Goal: Information Seeking & Learning: Check status

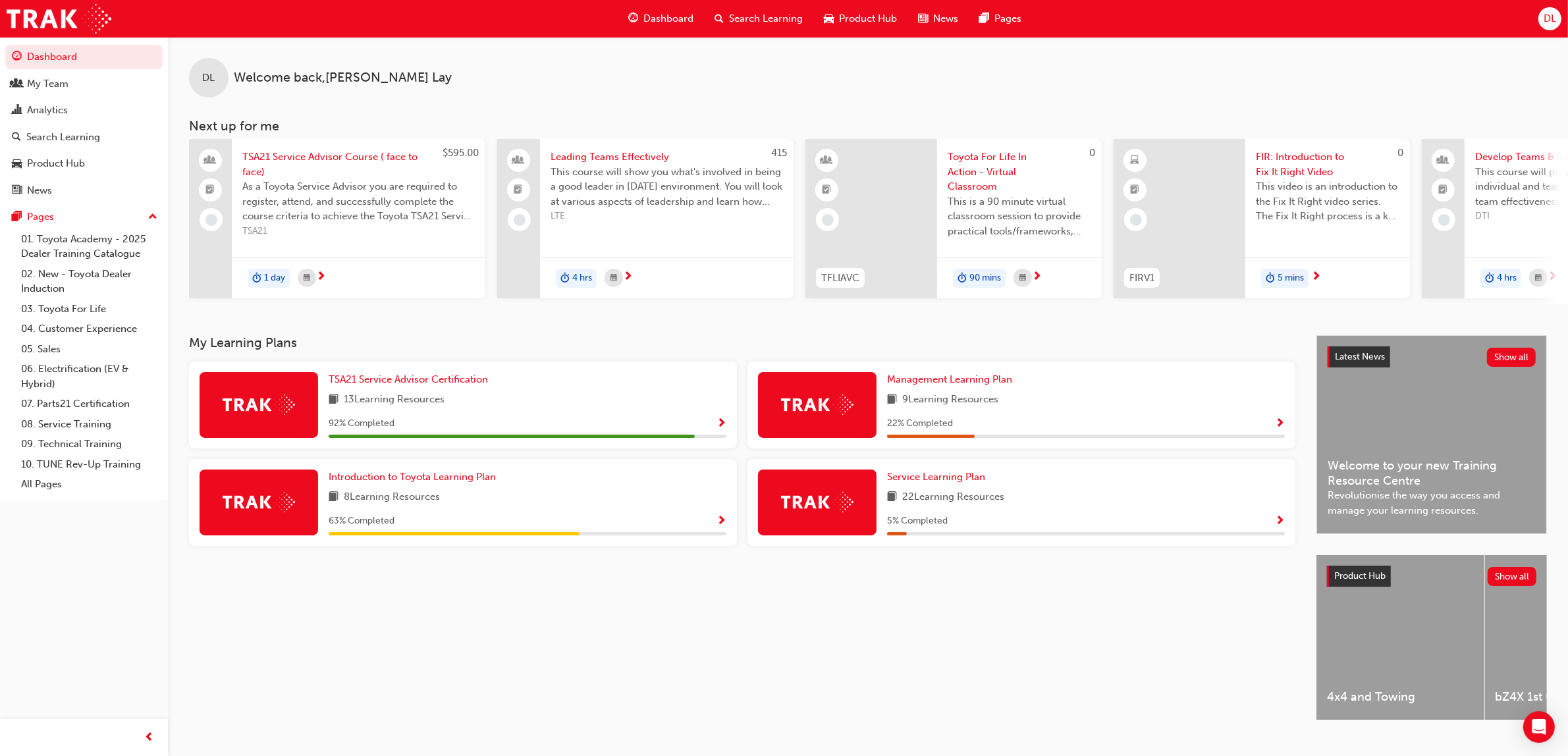
click at [81, 107] on div "Analytics" at bounding box center [84, 109] width 144 height 16
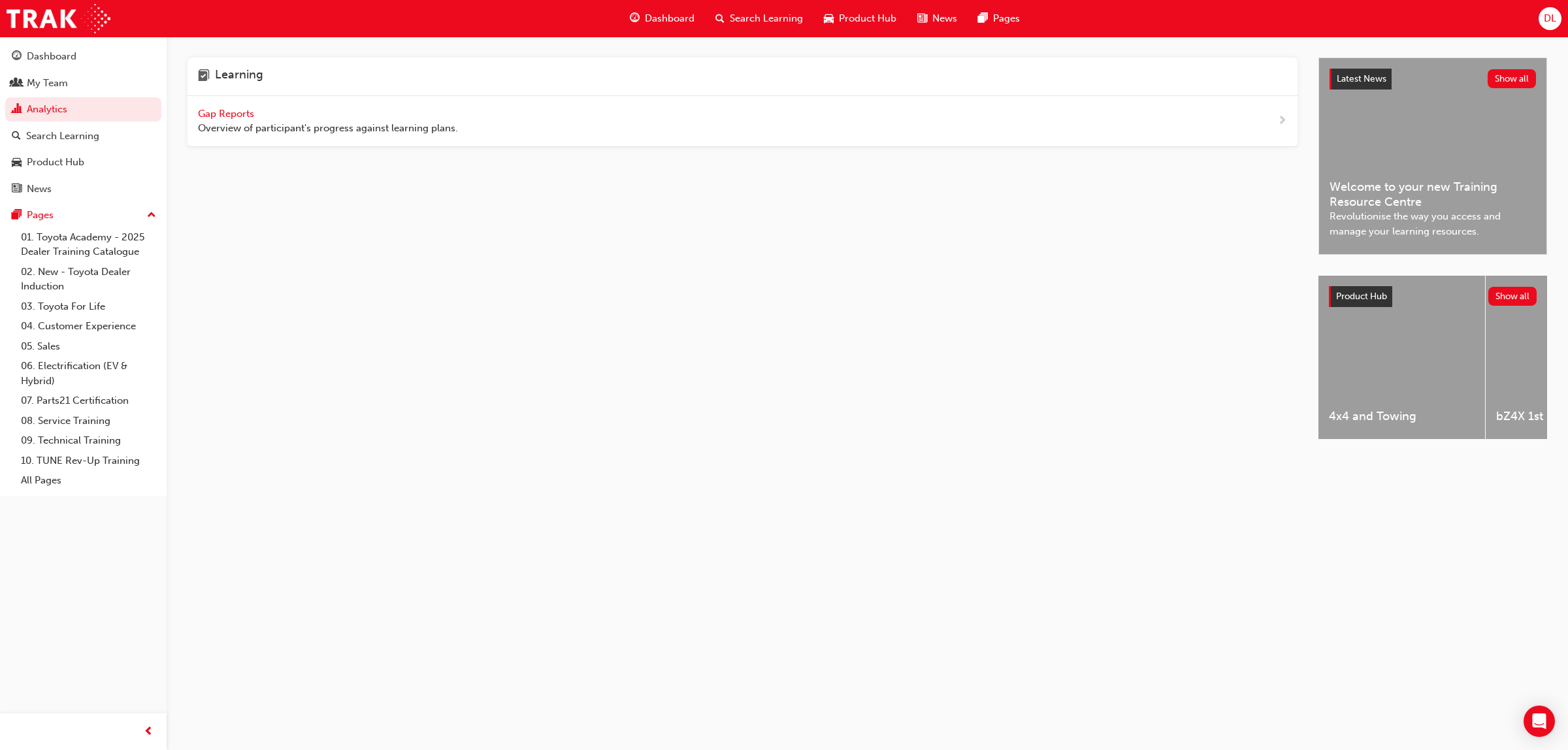
click at [224, 107] on div "Gap Reports Overview of participant's progress against learning plans." at bounding box center [327, 121] width 260 height 29
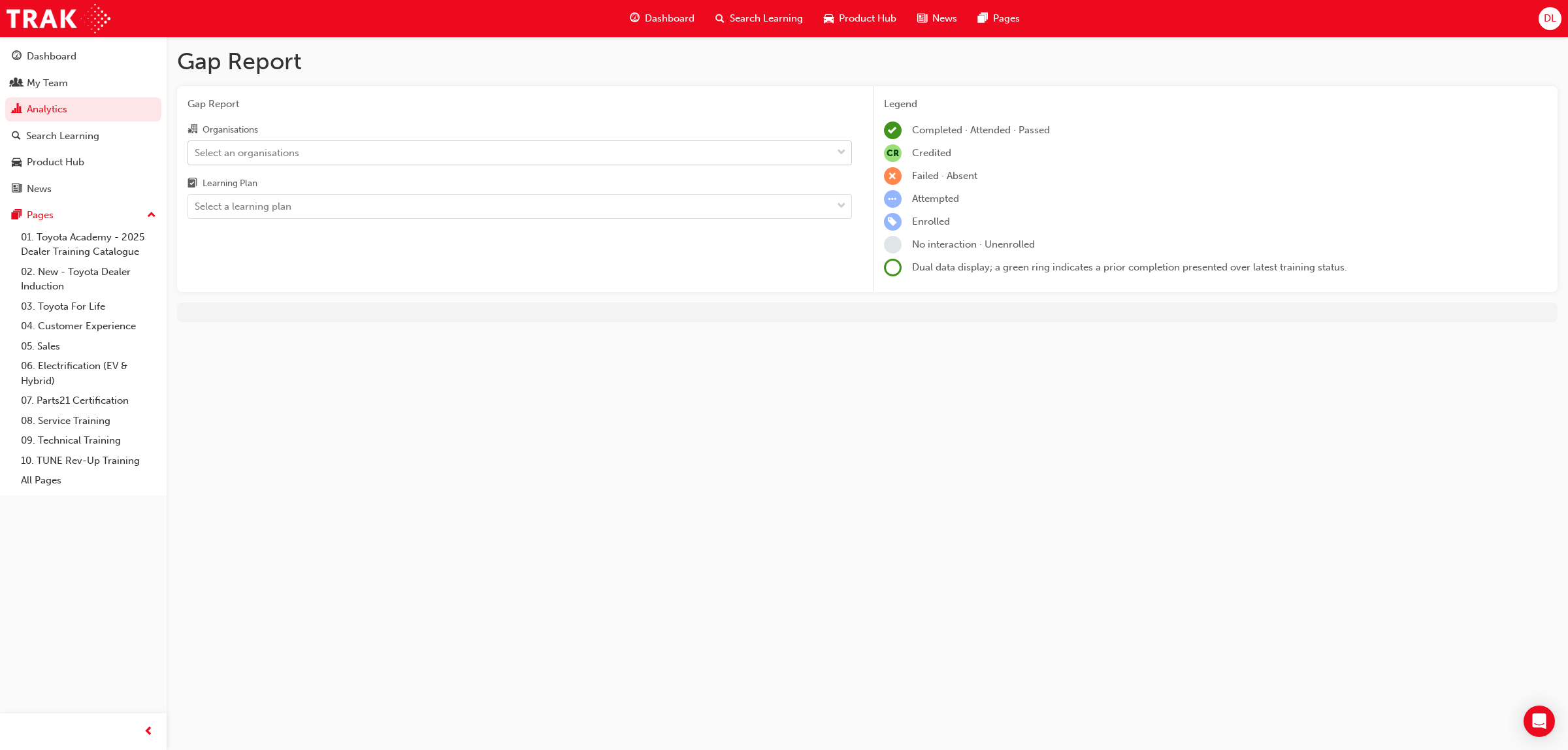
click at [553, 151] on div "Select an organisations" at bounding box center [510, 152] width 644 height 23
click at [196, 151] on input "Organisations Select an organisations" at bounding box center [195, 151] width 2 height 11
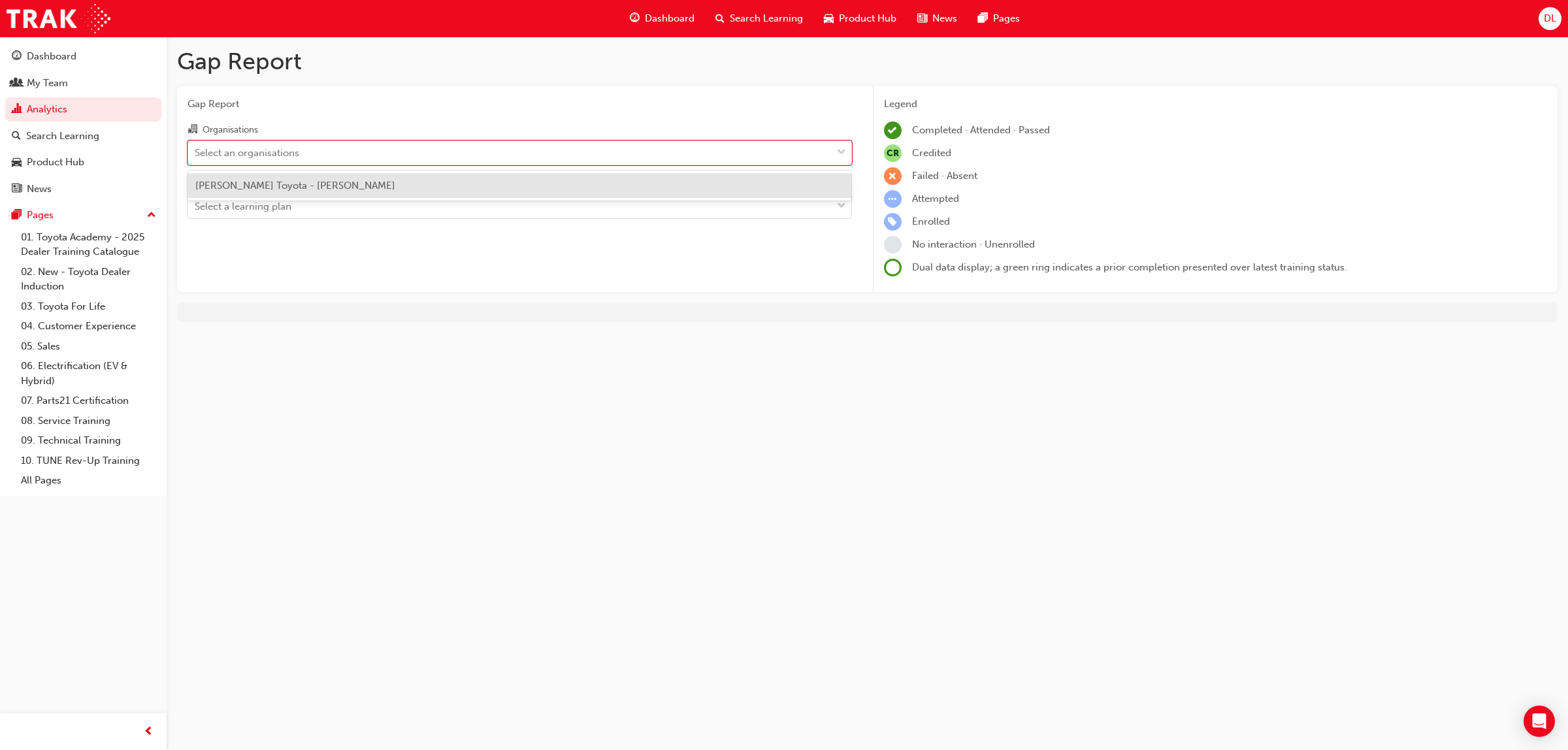
click at [489, 177] on div "[PERSON_NAME] Toyota - [PERSON_NAME]" at bounding box center [520, 186] width 665 height 25
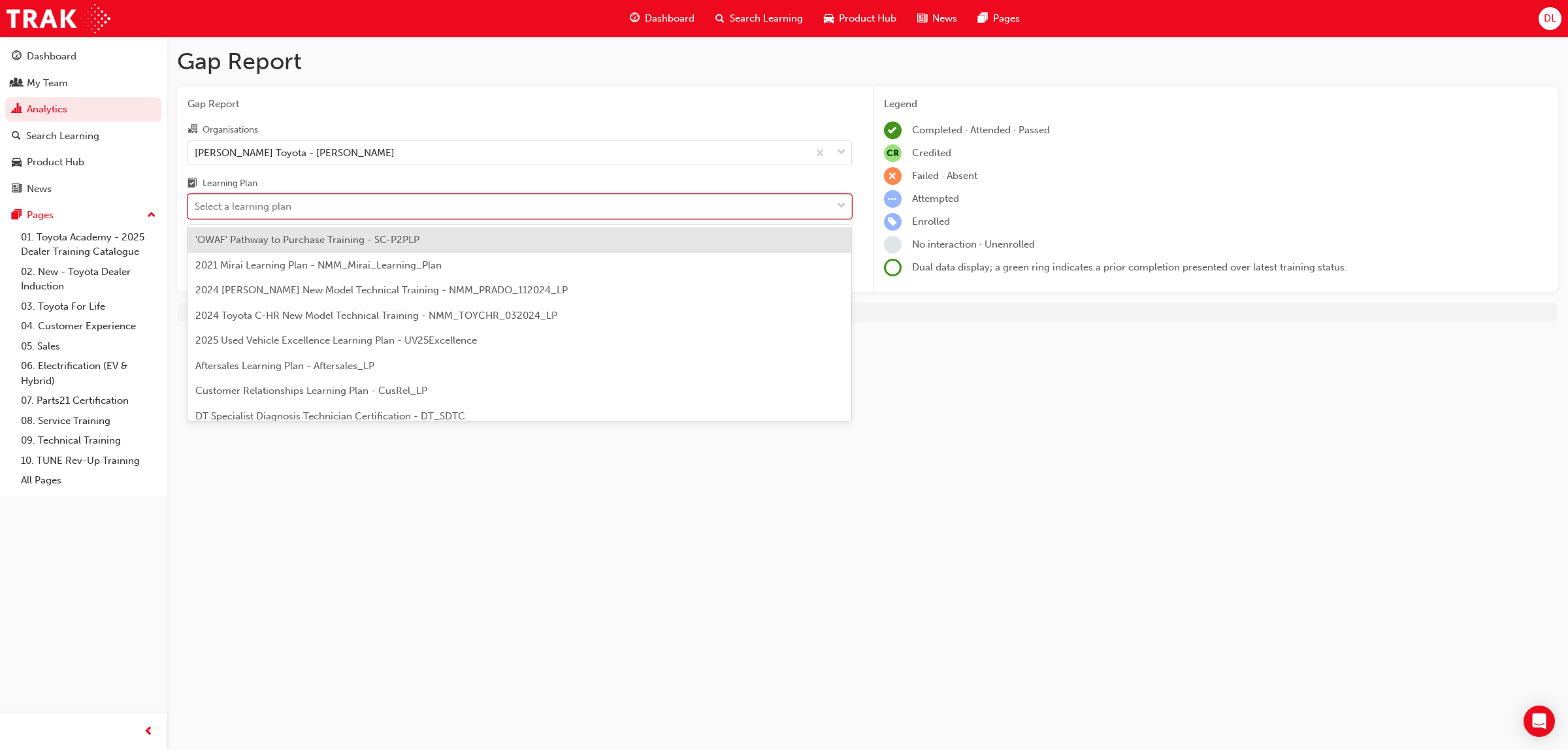
click at [476, 206] on div "Select a learning plan" at bounding box center [510, 206] width 644 height 23
click at [196, 206] on input "Learning Plan option 'OWAF' Pathway to Purchase Training - SC-P2PLP focused, 1 …" at bounding box center [195, 205] width 2 height 11
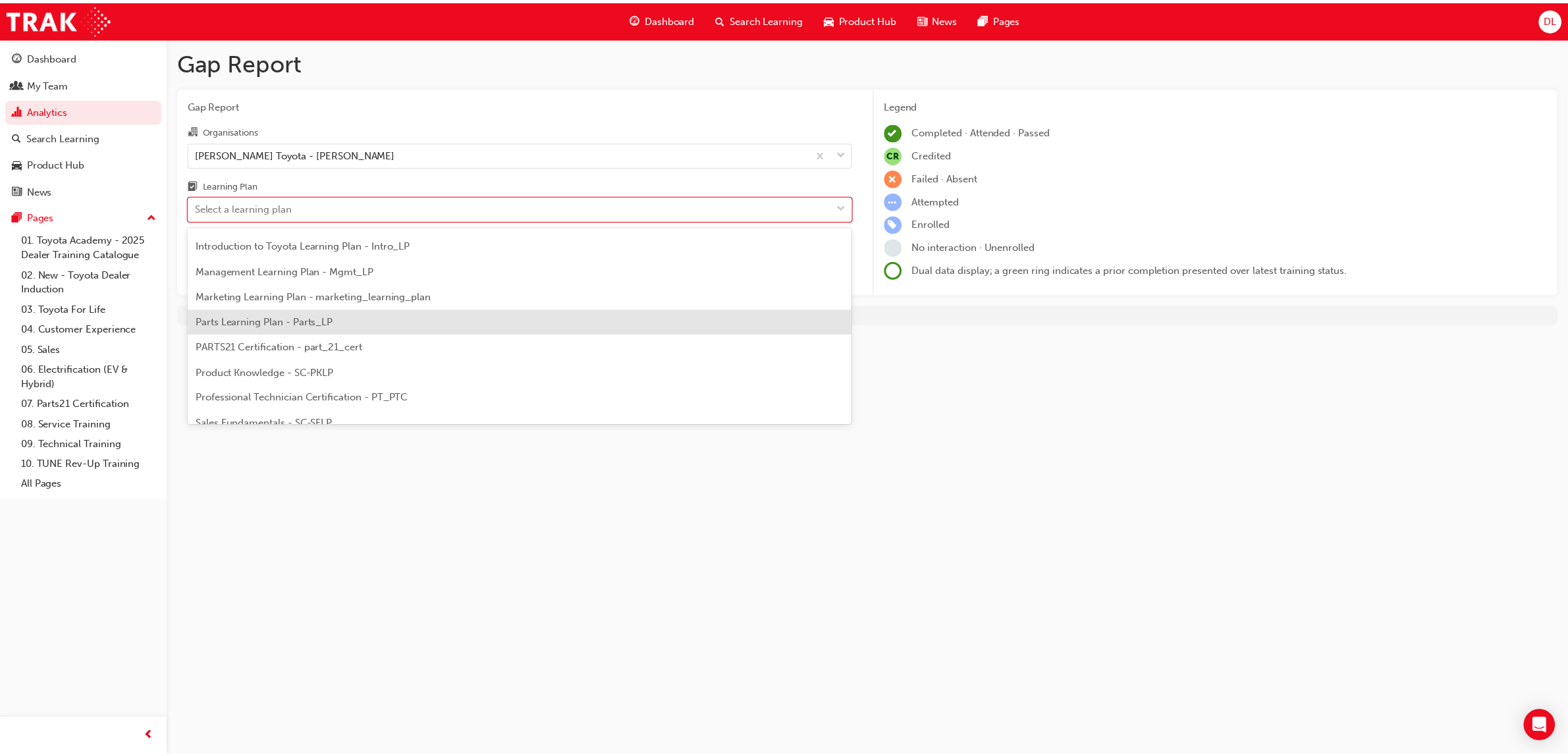
scroll to position [329, 0]
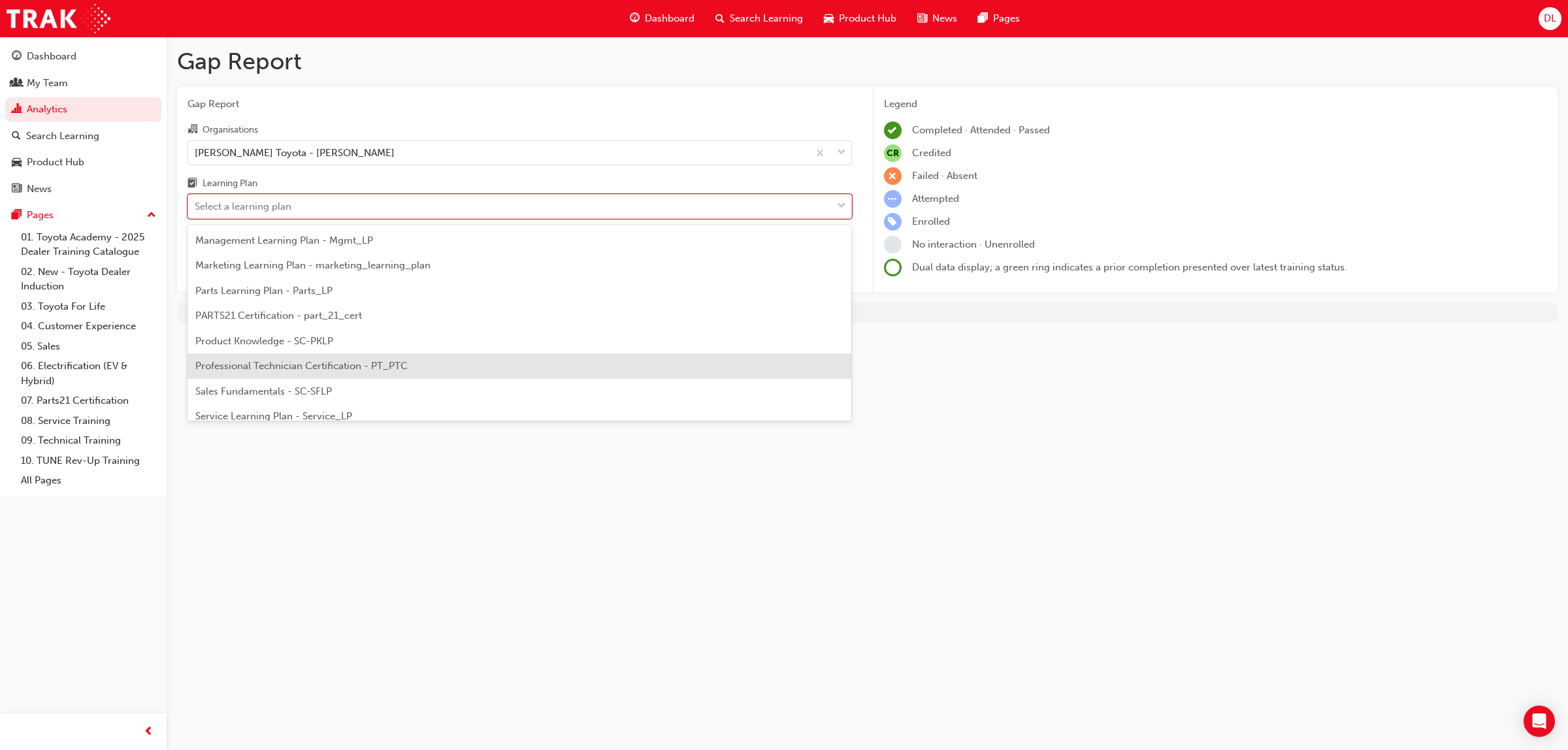
click at [374, 367] on span "Professional Technician Certification - PT_PTC" at bounding box center [301, 366] width 212 height 12
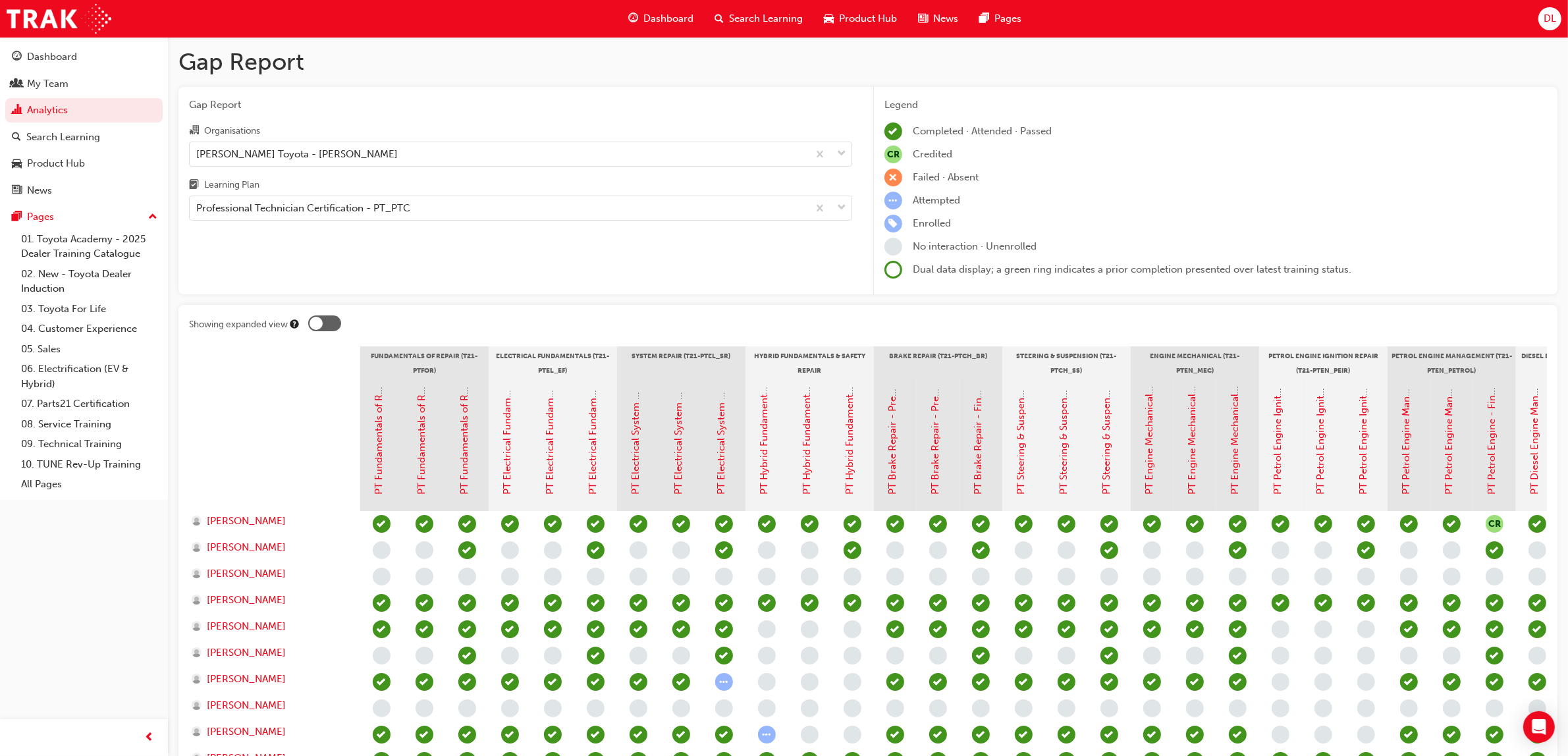
click at [765, 285] on div "Gap Report Organisations [PERSON_NAME] Toyota - [PERSON_NAME] Learning Plan Pro…" at bounding box center [520, 191] width 684 height 208
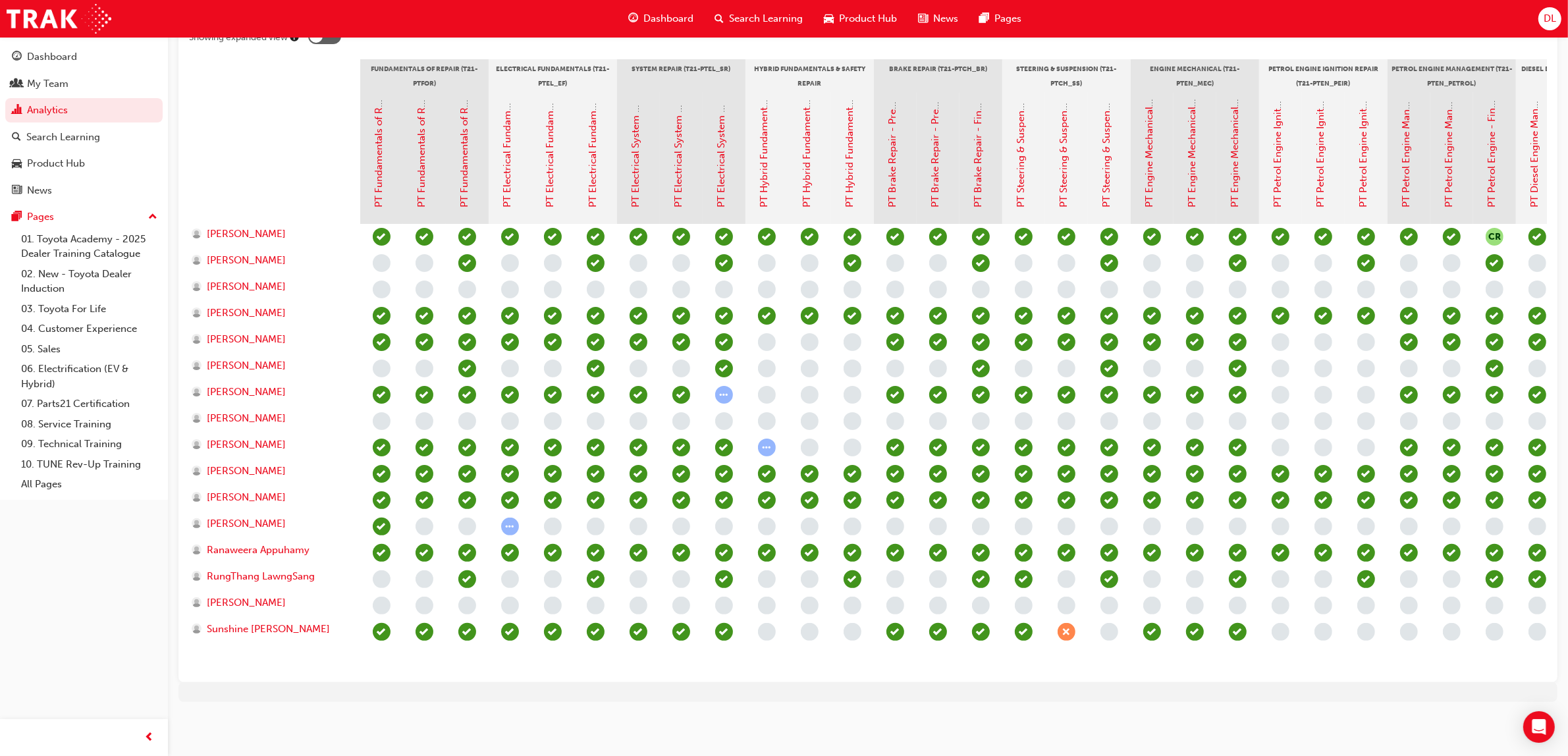
scroll to position [297, 0]
